Goal: Navigation & Orientation: Find specific page/section

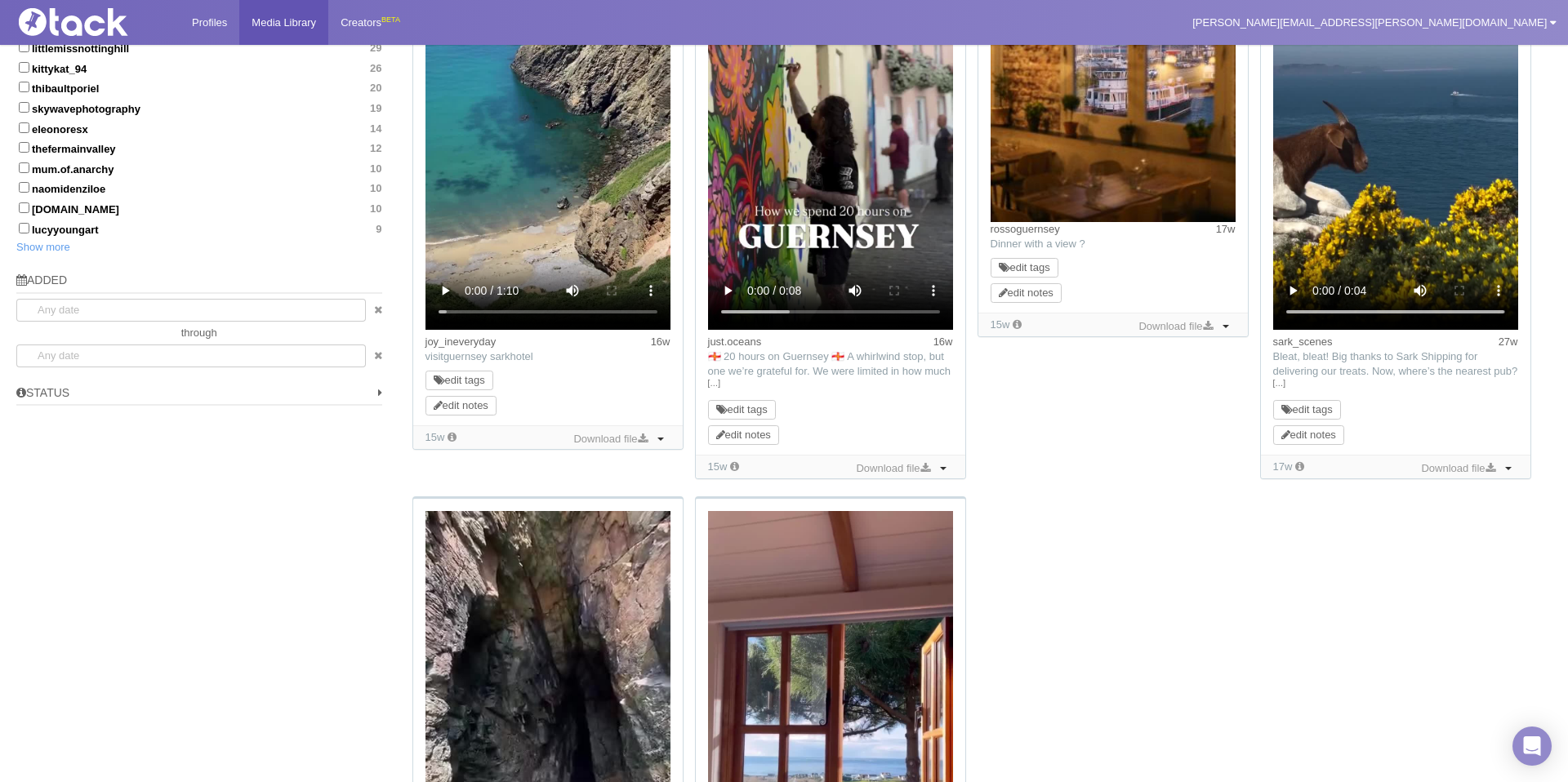
scroll to position [1441, 0]
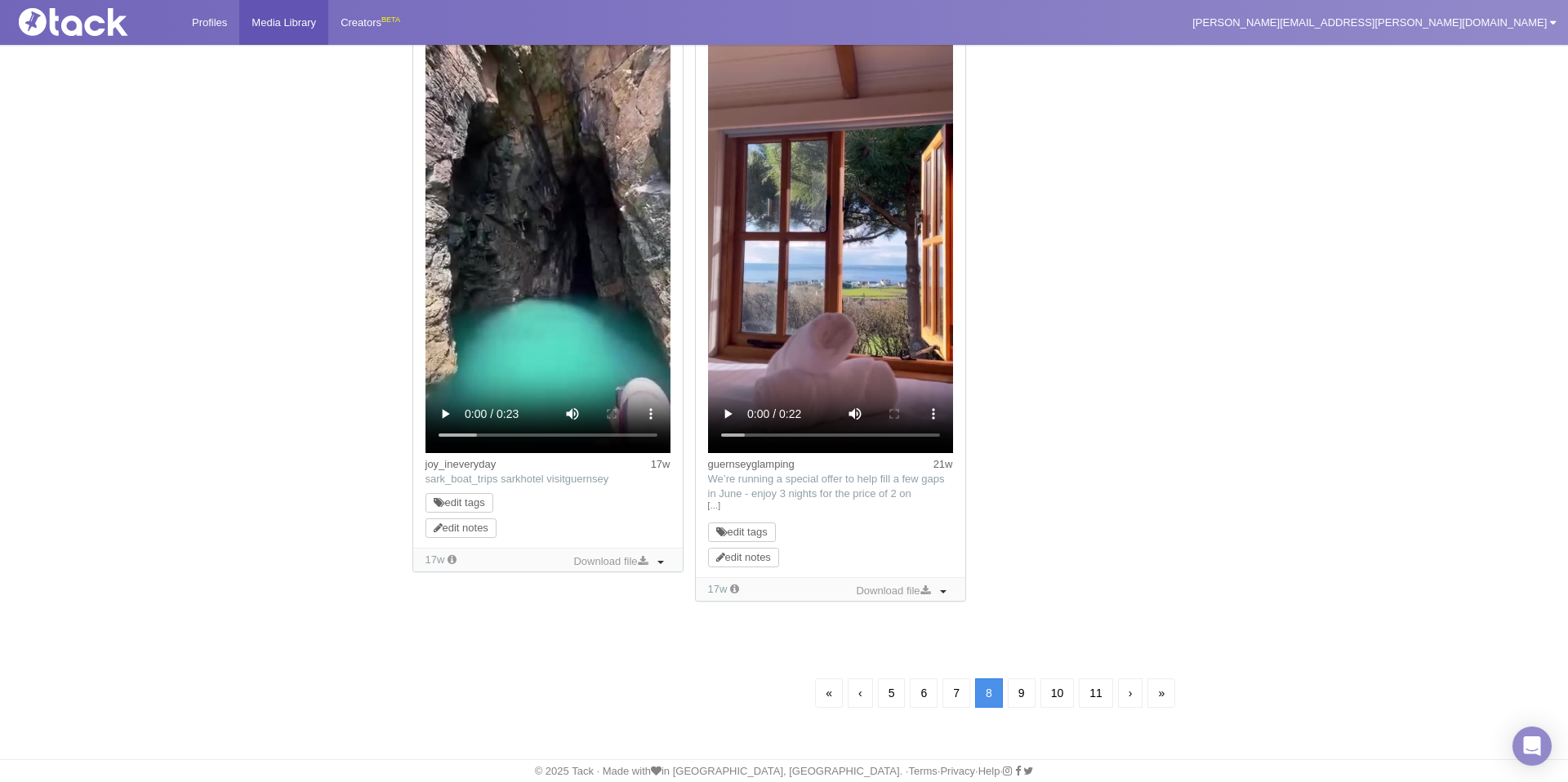
click at [762, 696] on ul "« ‹ 5 6 7 8 9 10 11 › »" at bounding box center [979, 693] width 1146 height 34
click at [825, 687] on link "«" at bounding box center [829, 694] width 27 height 29
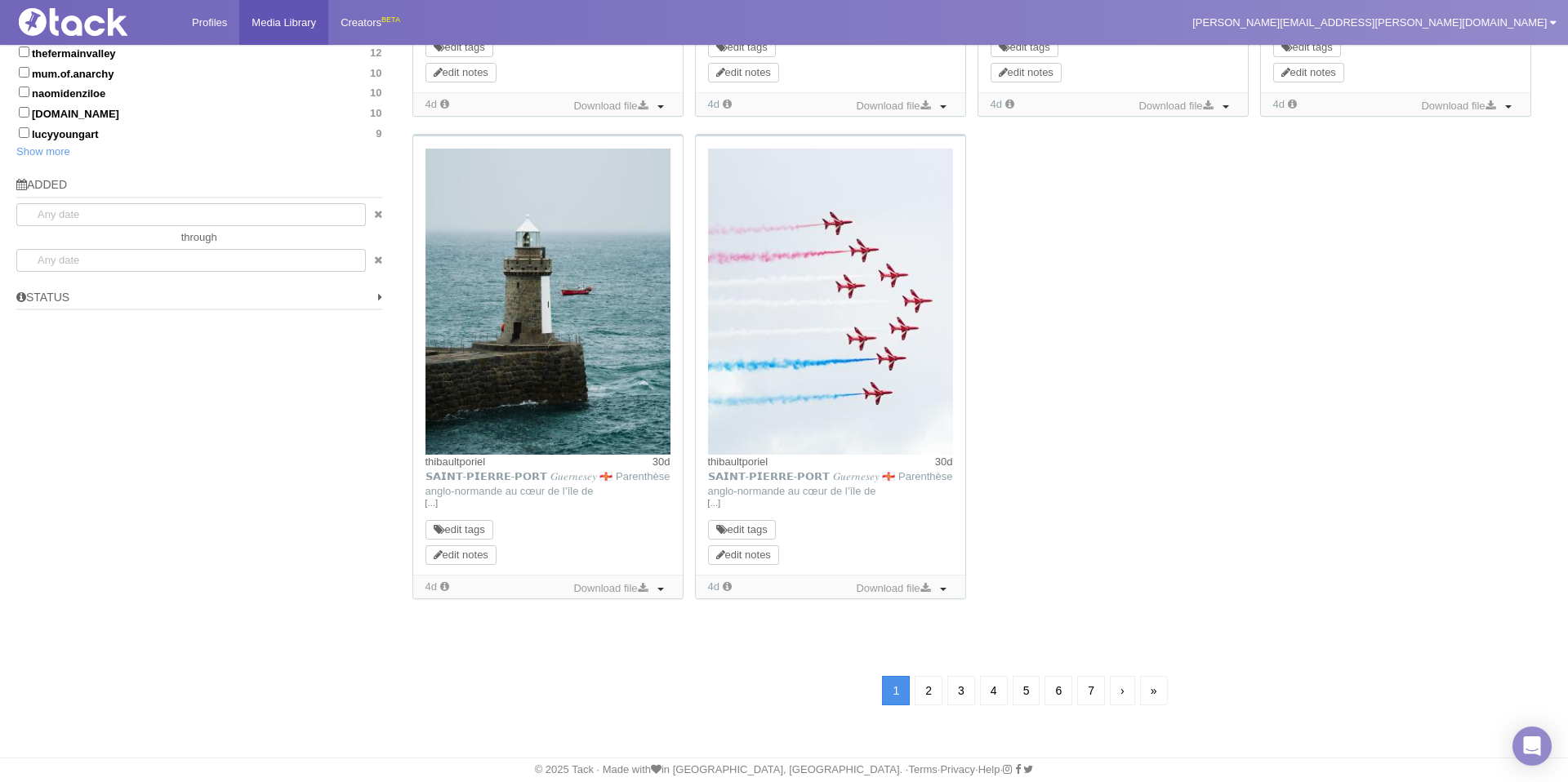
scroll to position [118, 0]
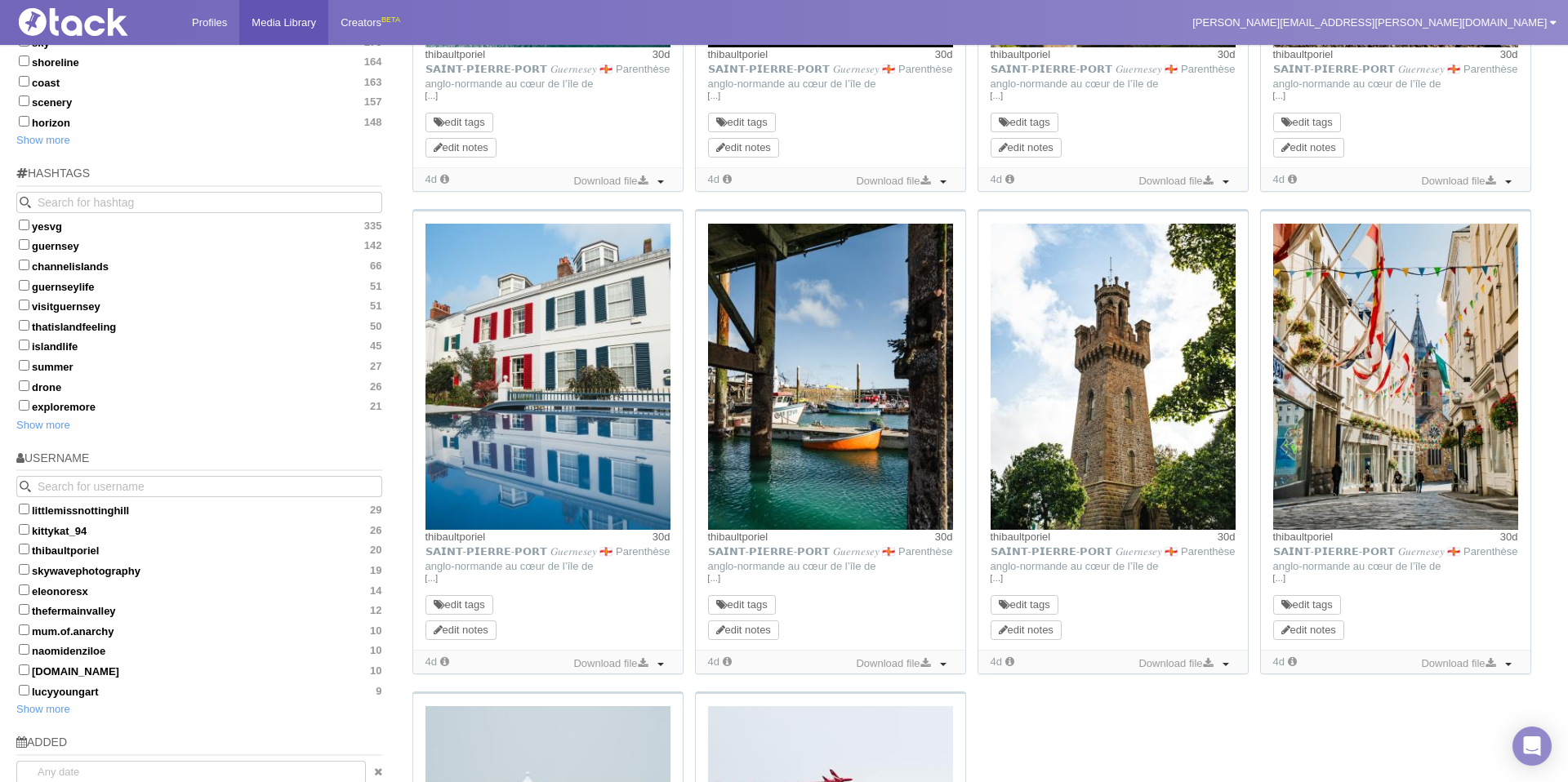
scroll to position [1045, 0]
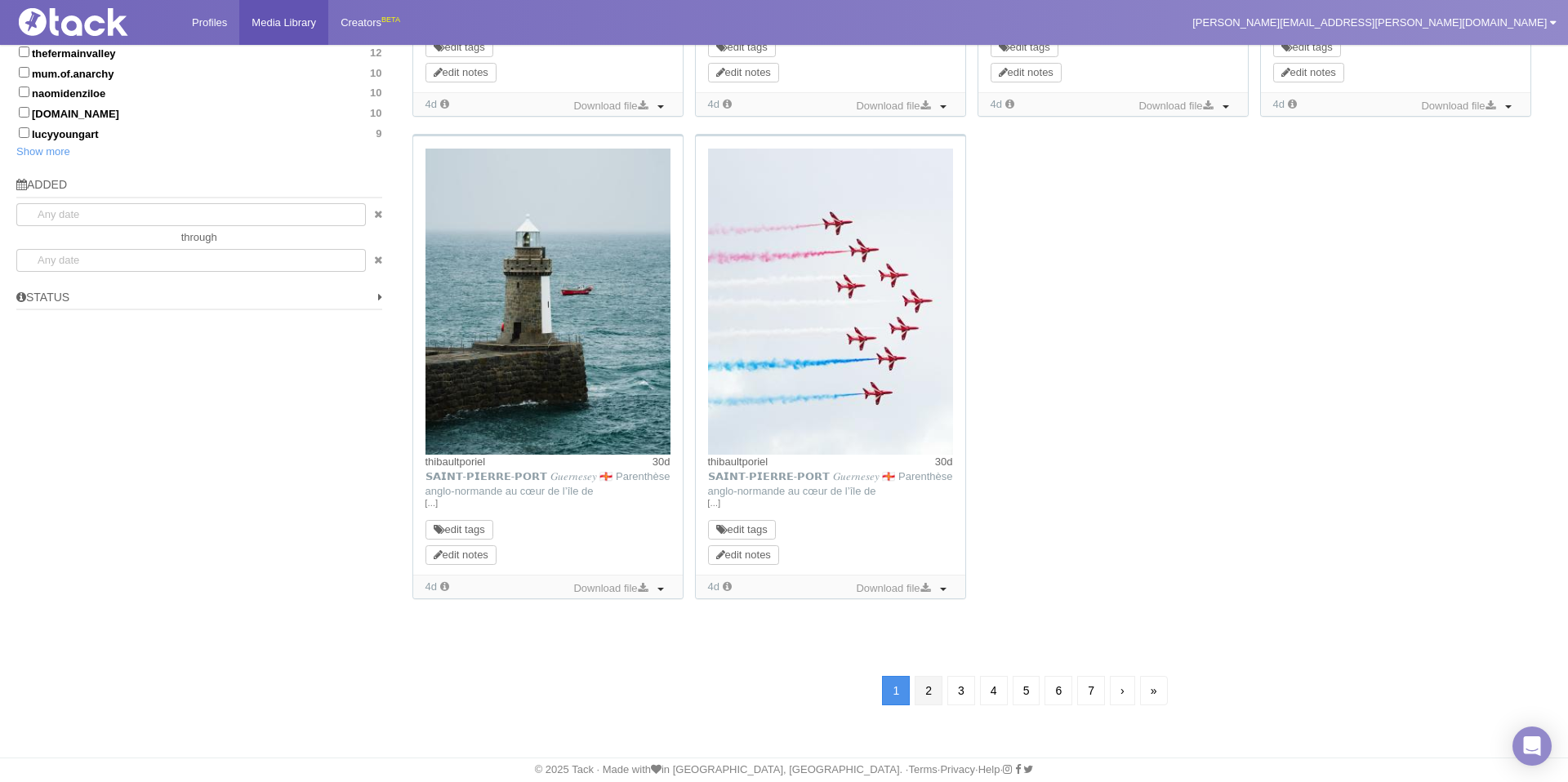
click at [936, 695] on link "2" at bounding box center [928, 691] width 27 height 29
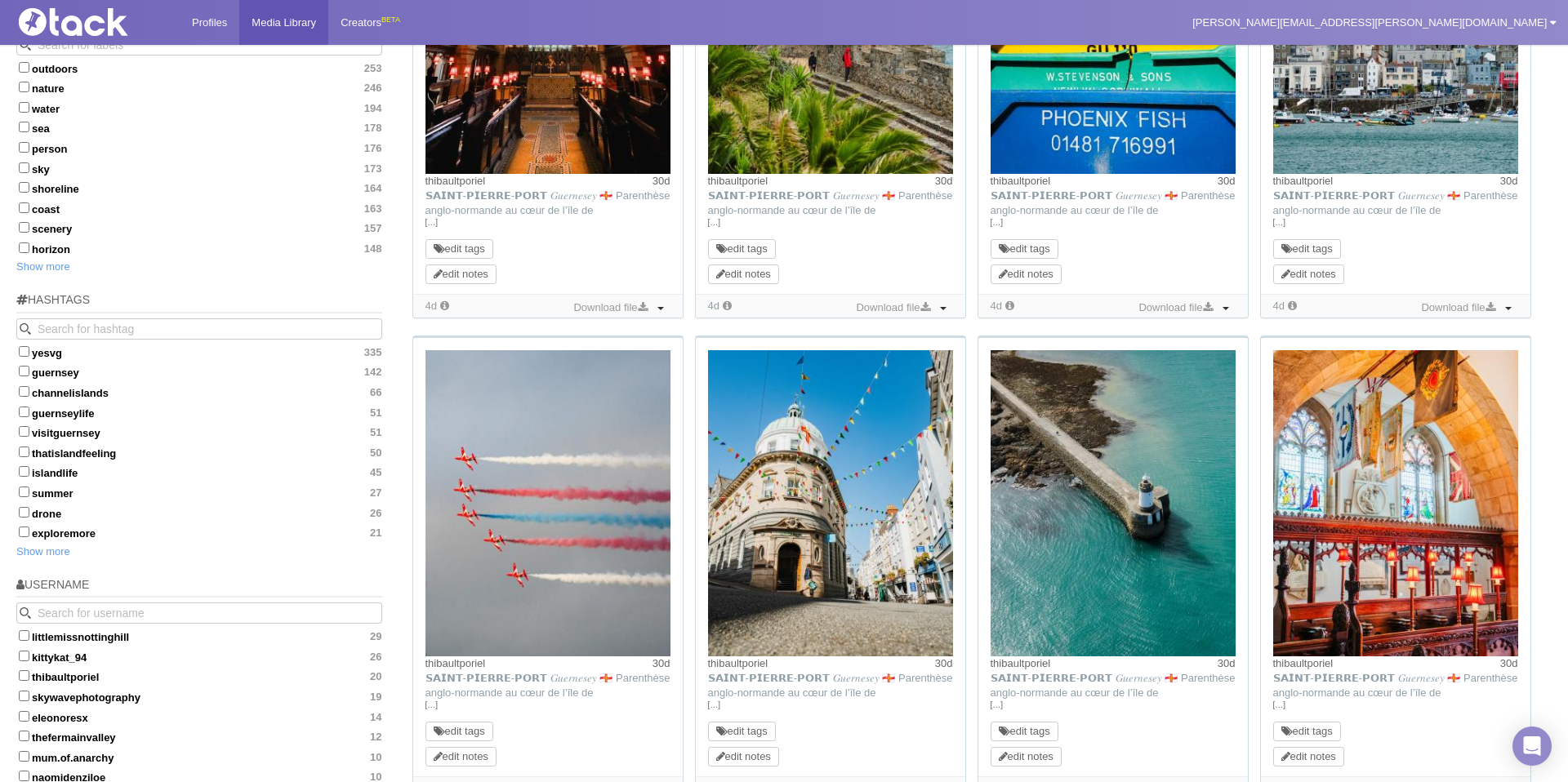
scroll to position [986, 0]
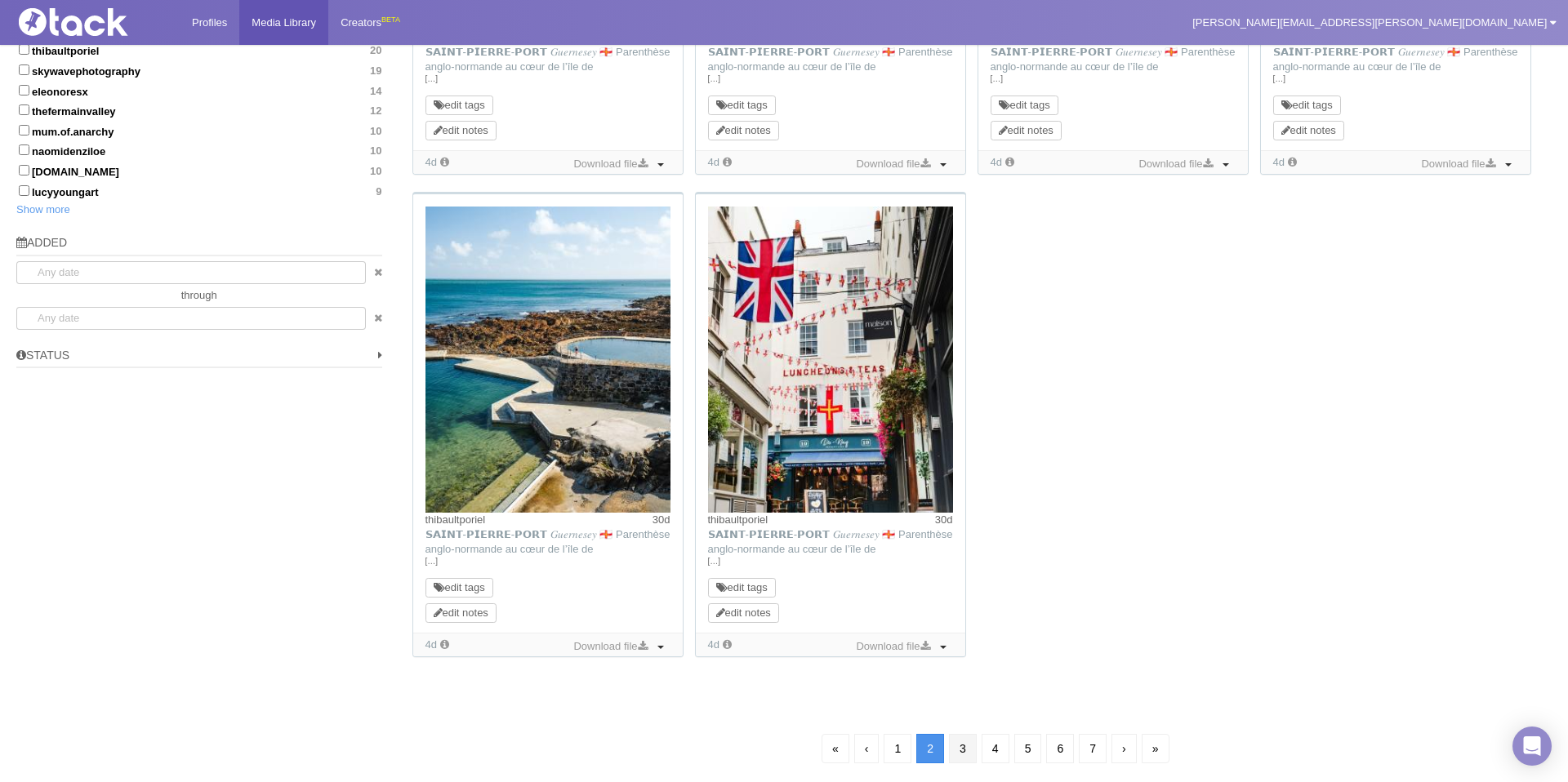
click at [957, 741] on link "3" at bounding box center [963, 749] width 27 height 29
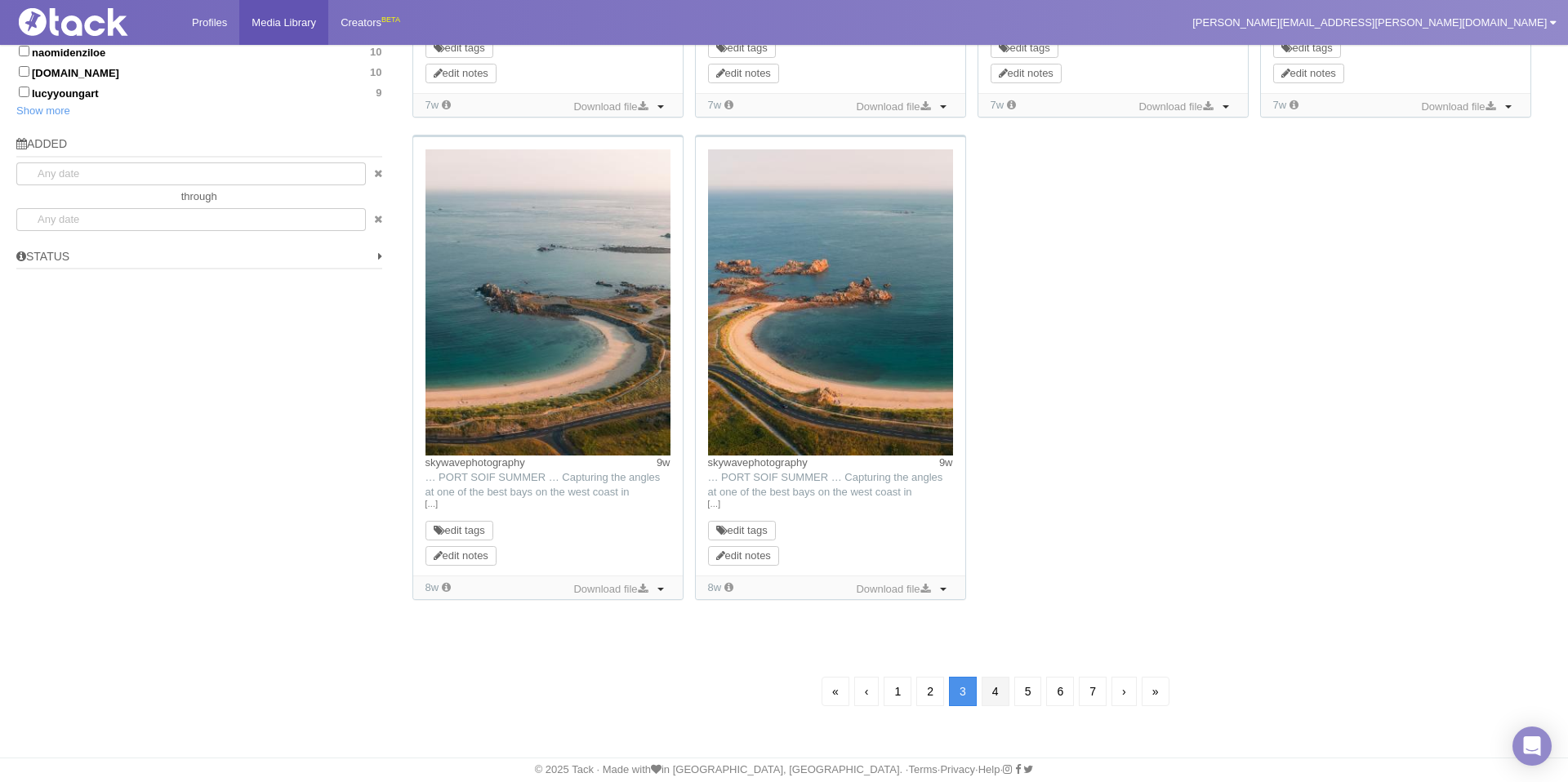
click at [997, 697] on link "4" at bounding box center [995, 692] width 27 height 29
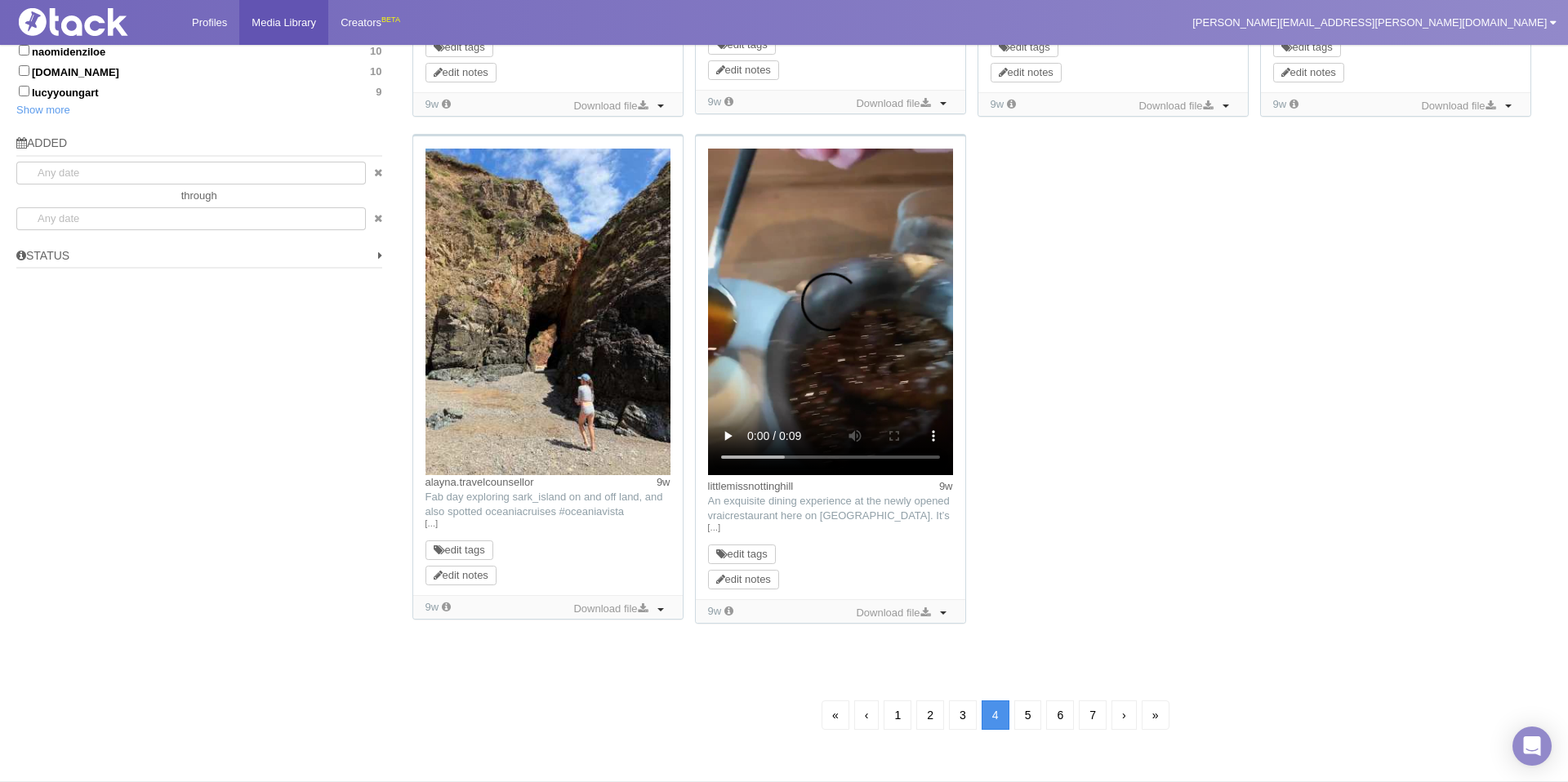
scroll to position [118, 0]
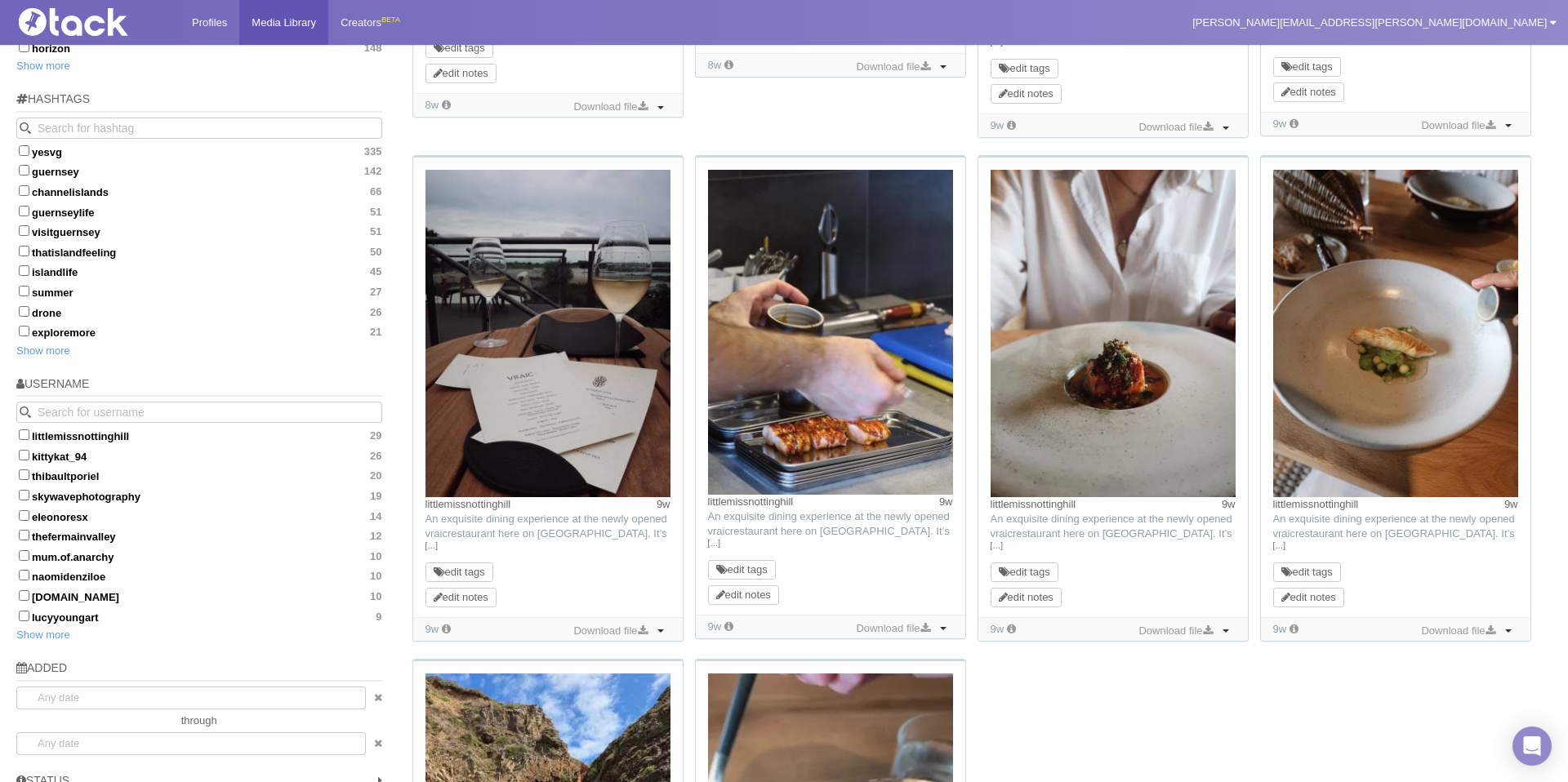
scroll to position [1109, 0]
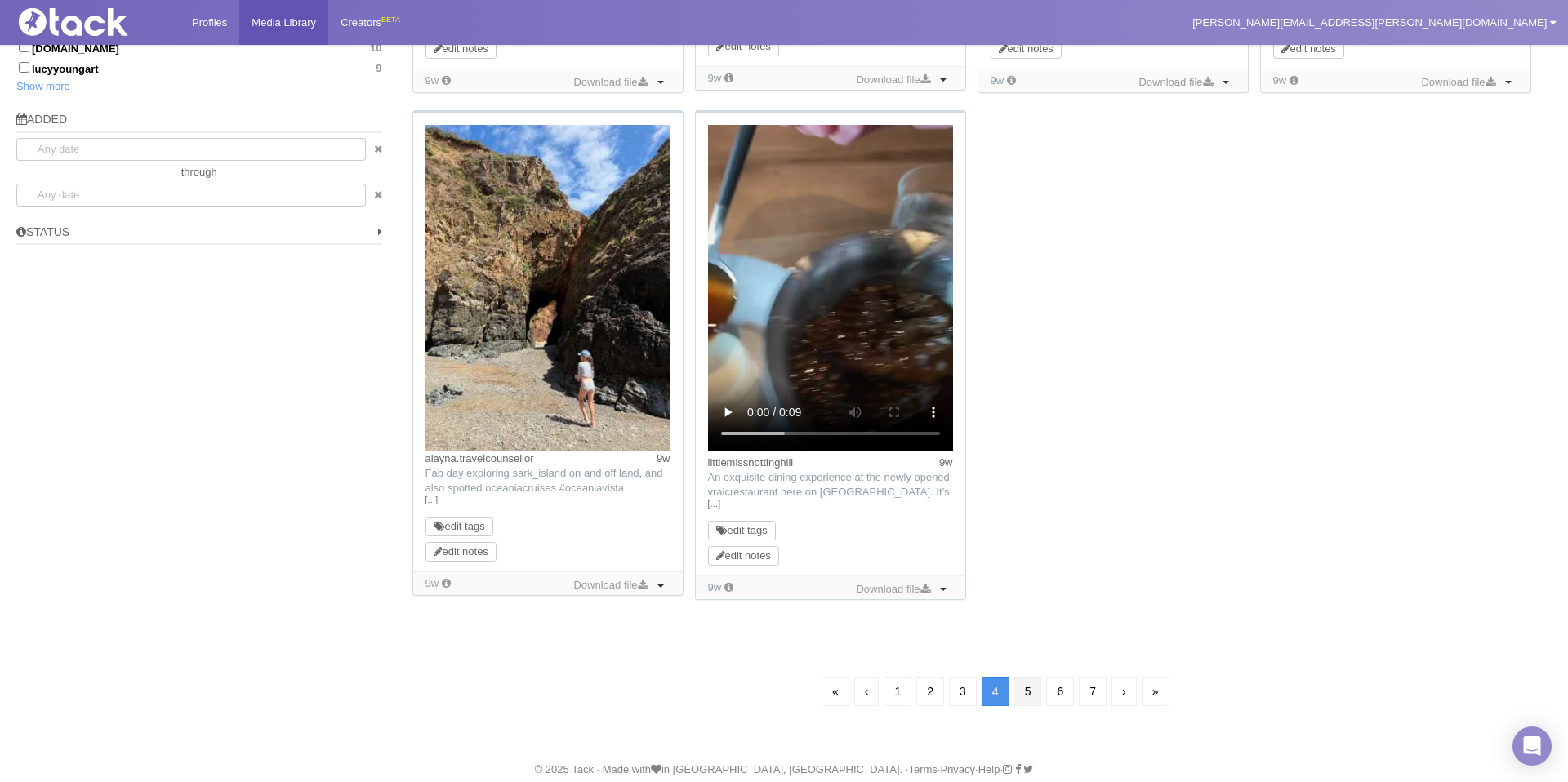
click at [1020, 699] on link "5" at bounding box center [1028, 692] width 27 height 29
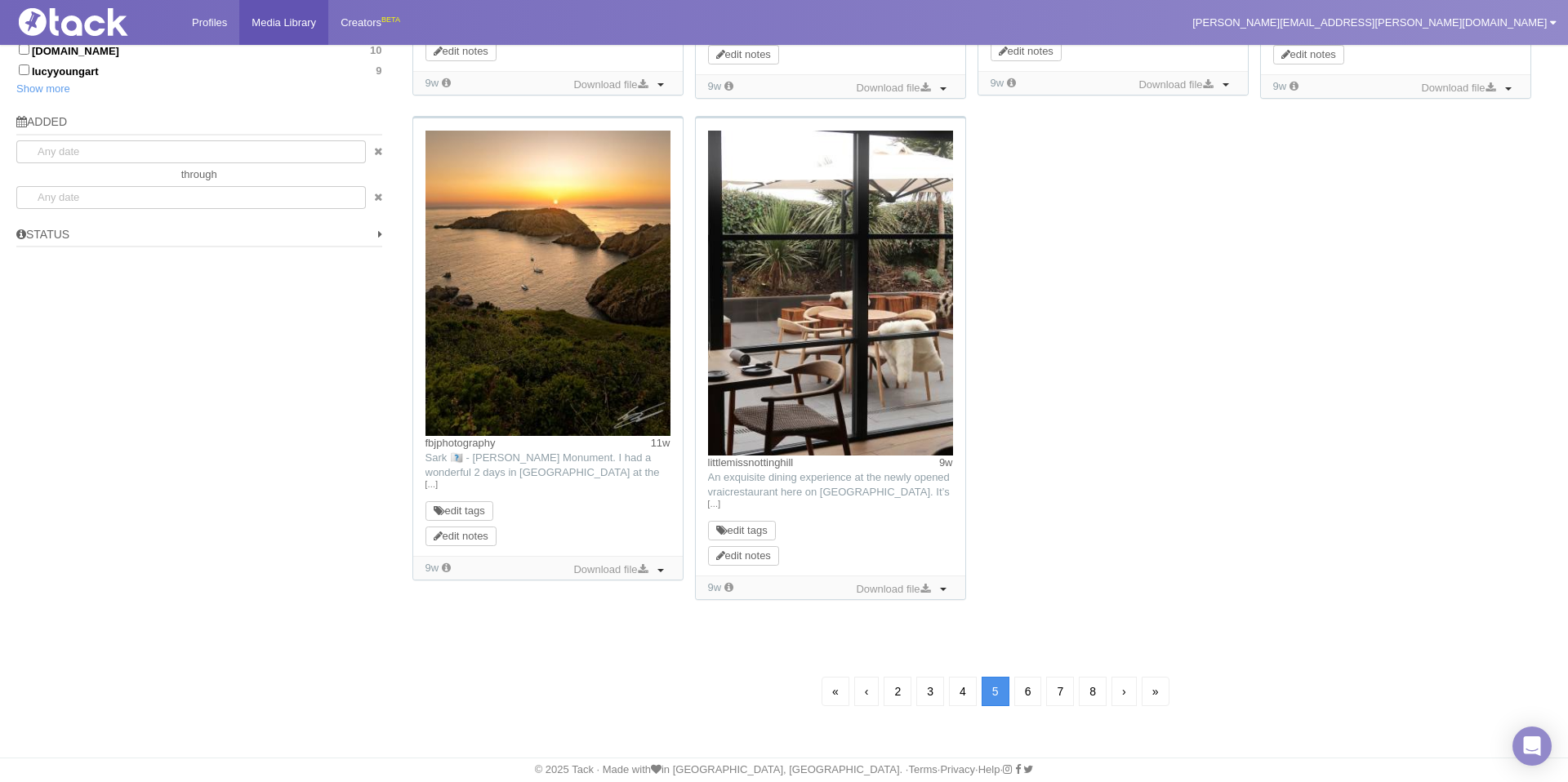
scroll to position [118, 0]
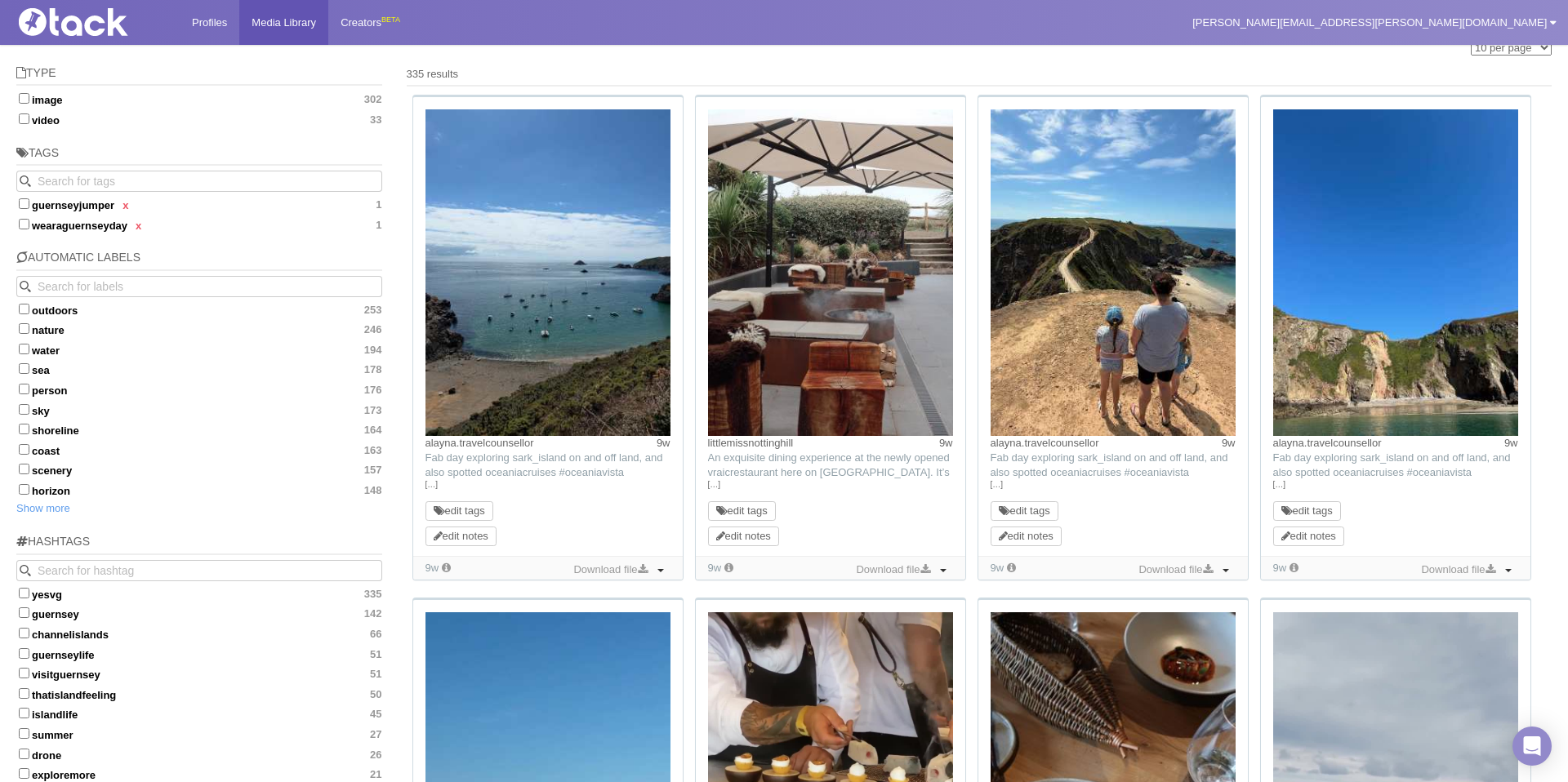
scroll to position [192, 0]
